Goal: Task Accomplishment & Management: Manage account settings

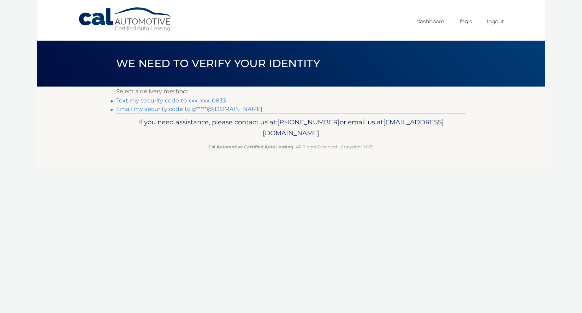
click at [217, 97] on link "Text my security code to xxx-xxx-0833" at bounding box center [171, 100] width 110 height 7
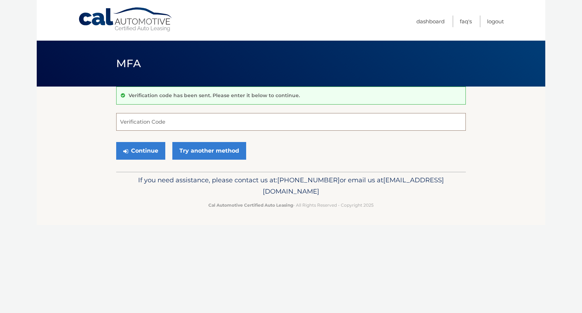
click at [165, 130] on input "Verification Code" at bounding box center [291, 122] width 350 height 18
type input "138680"
click at [130, 151] on button "Continue" at bounding box center [140, 151] width 49 height 18
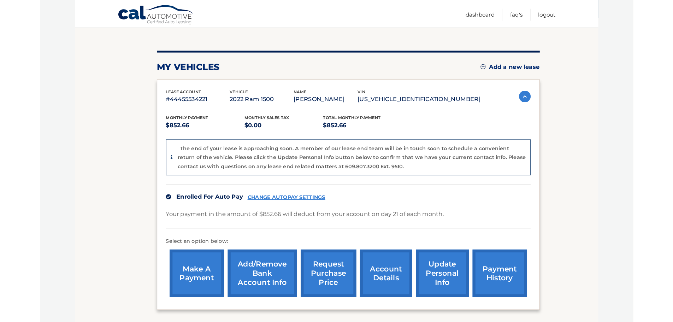
scroll to position [71, 0]
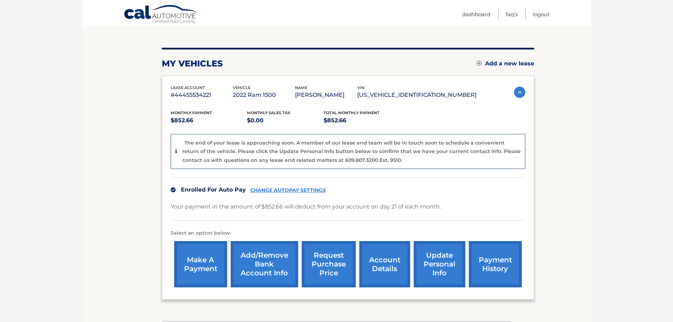
click at [388, 272] on link "account details" at bounding box center [384, 264] width 51 height 46
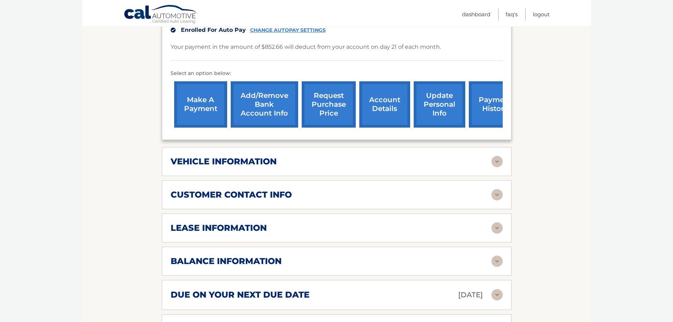
scroll to position [212, 0]
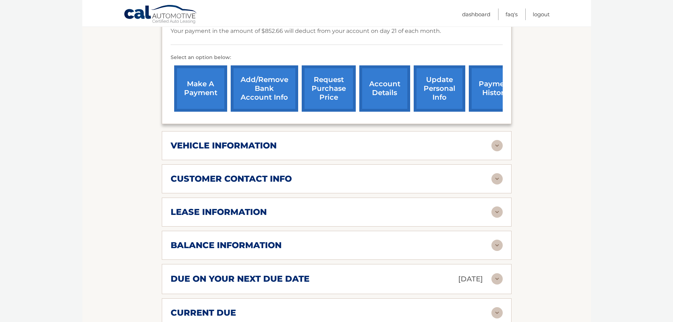
click at [495, 210] on img at bounding box center [497, 211] width 11 height 11
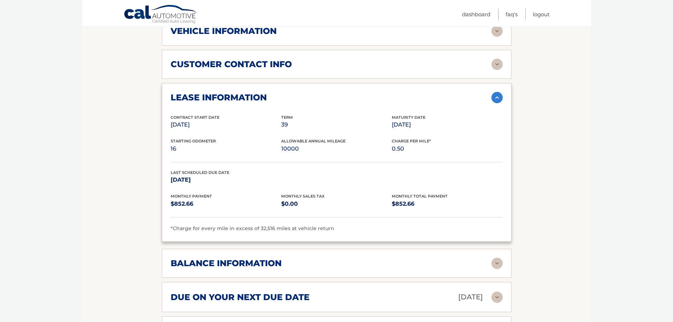
scroll to position [318, 0]
